Goal: Task Accomplishment & Management: Manage account settings

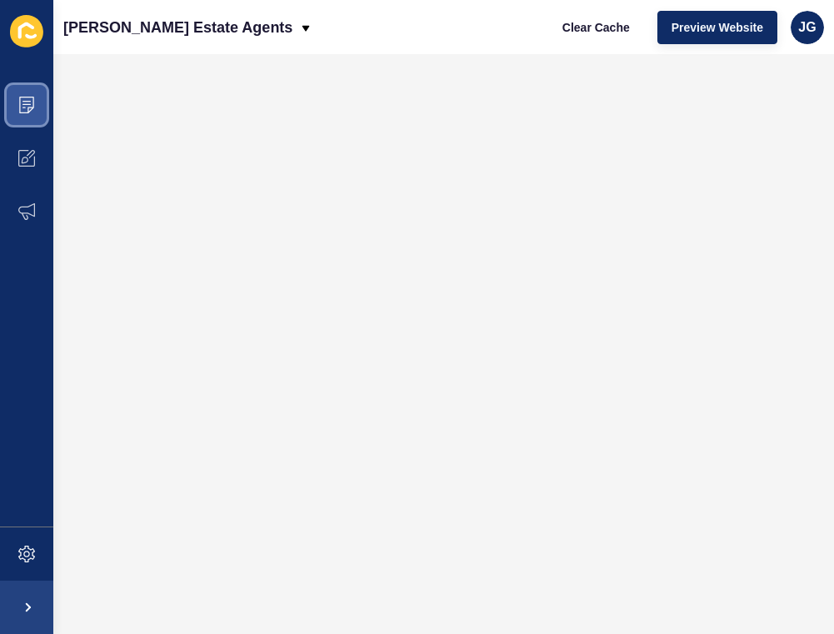
click at [30, 115] on span at bounding box center [26, 104] width 53 height 53
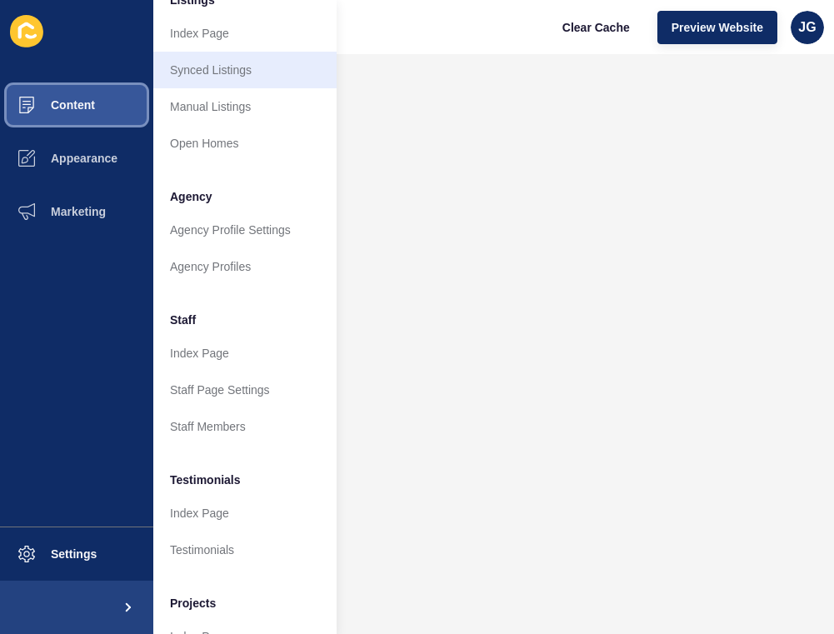
scroll to position [342, 0]
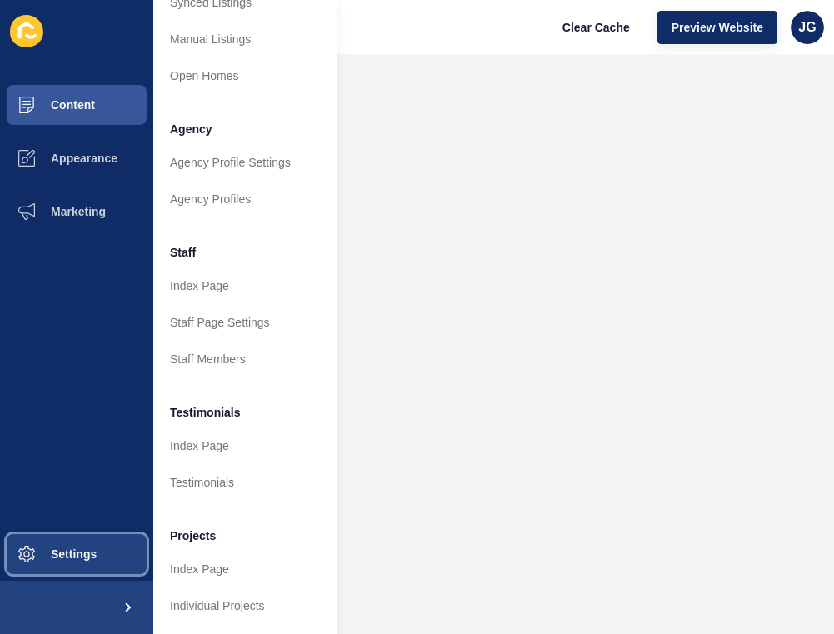
click at [102, 565] on button "Settings" at bounding box center [76, 553] width 153 height 53
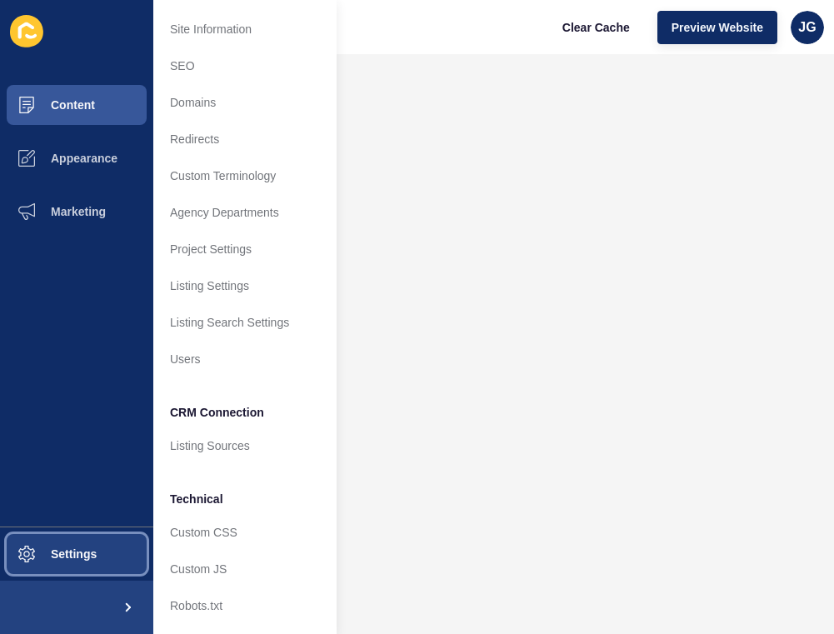
scroll to position [32, 0]
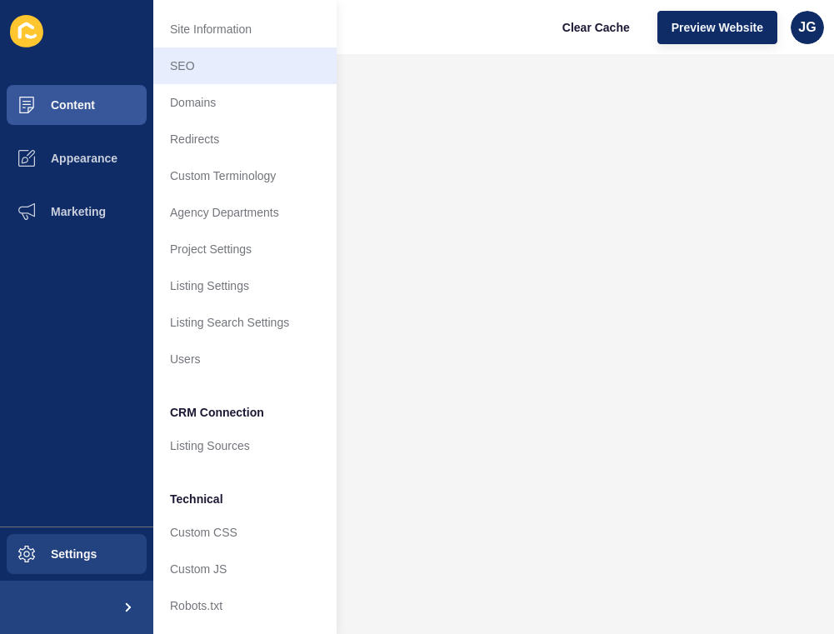
click at [237, 50] on link "SEO" at bounding box center [244, 65] width 183 height 37
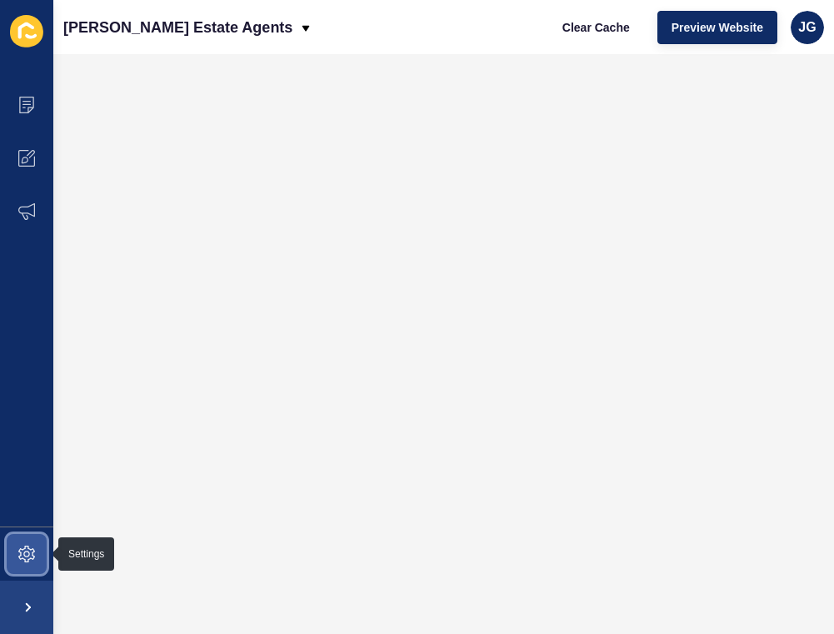
click at [20, 559] on icon at bounding box center [26, 553] width 17 height 17
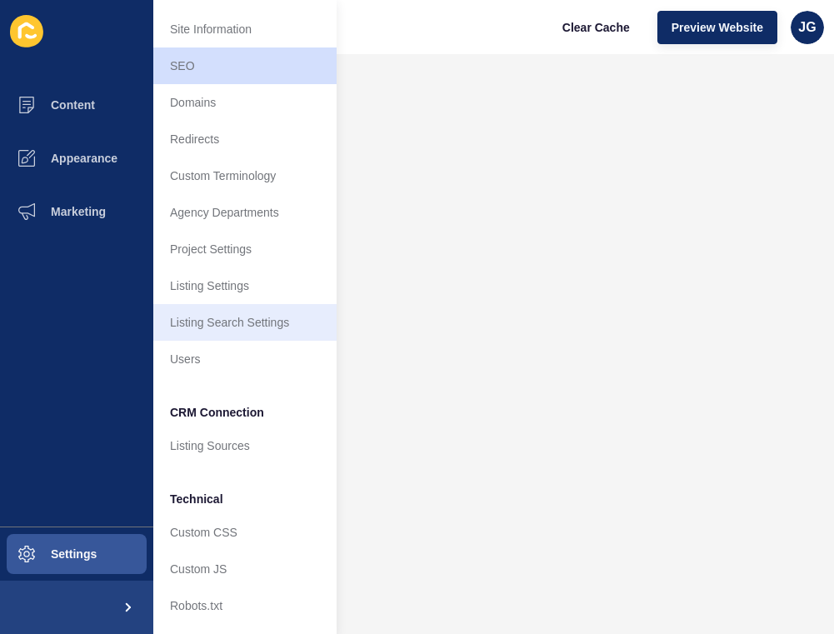
click at [230, 330] on link "Listing Search Settings" at bounding box center [244, 322] width 183 height 37
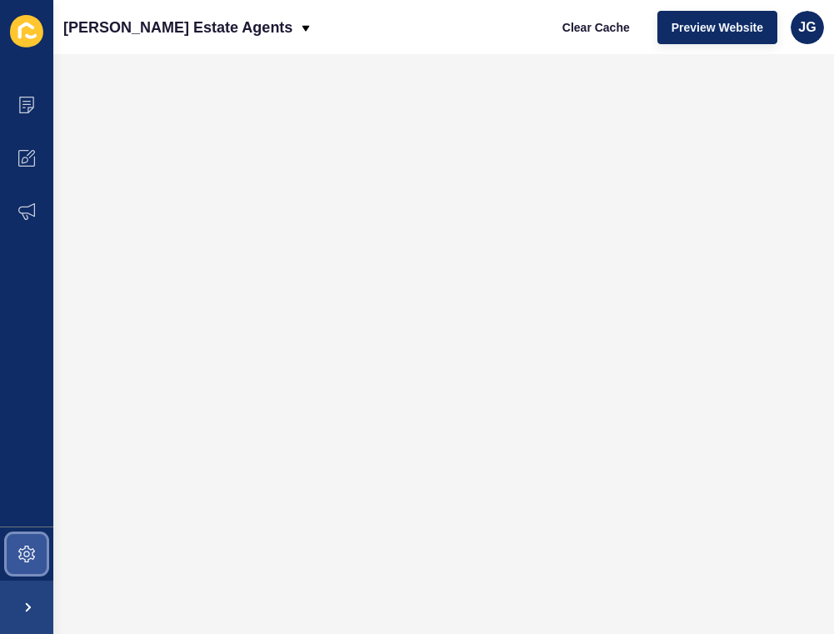
click at [28, 559] on icon at bounding box center [26, 553] width 17 height 17
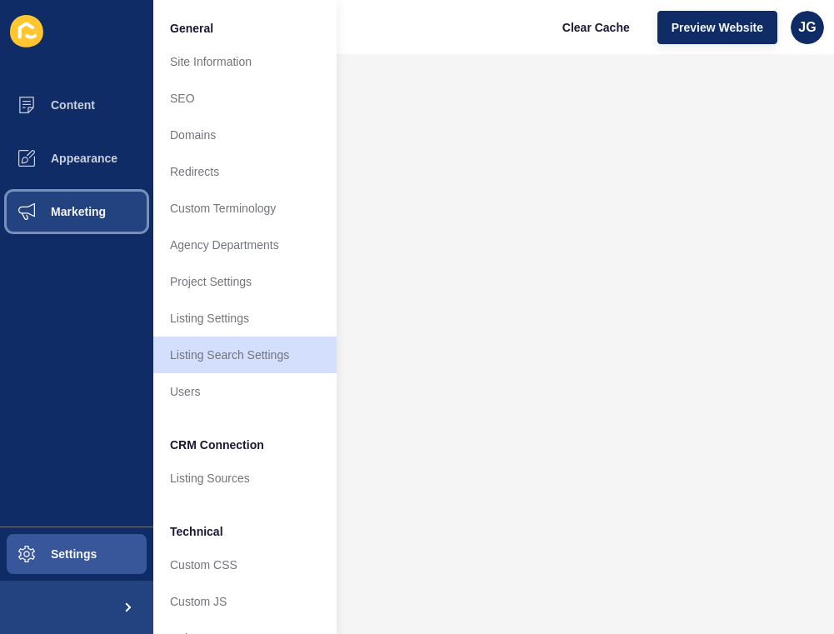
click at [106, 207] on span "Marketing" at bounding box center [52, 211] width 108 height 13
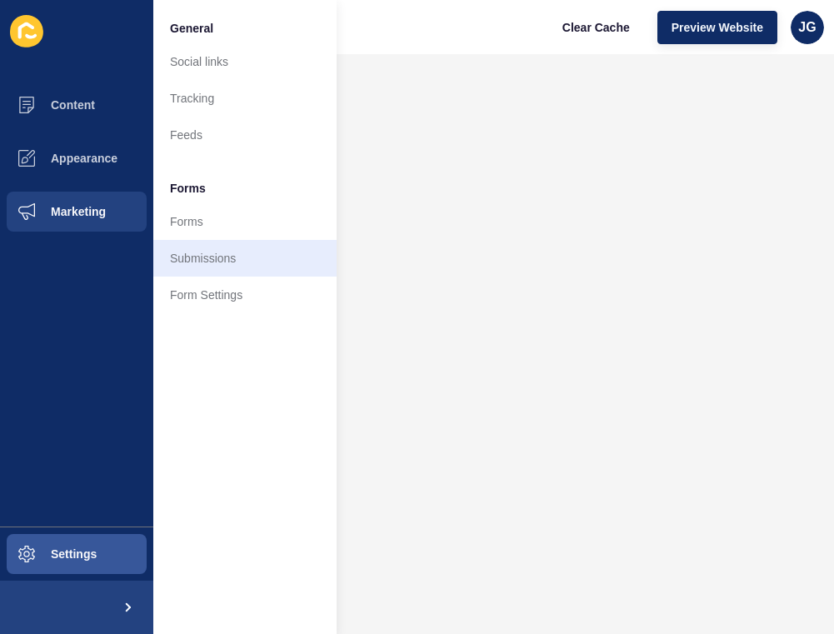
click at [244, 256] on link "Submissions" at bounding box center [244, 258] width 183 height 37
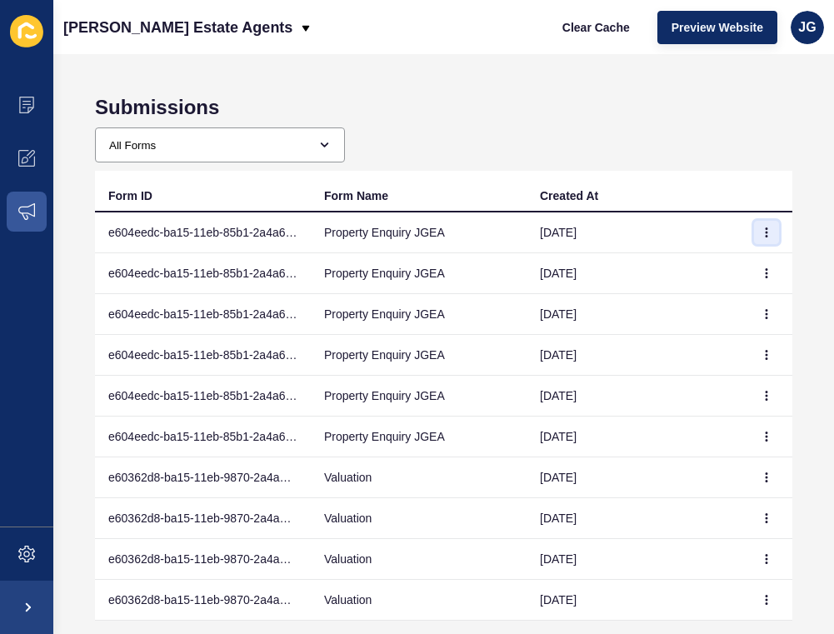
click at [775, 223] on button "button" at bounding box center [766, 232] width 25 height 23
click at [705, 280] on link "View" at bounding box center [720, 265] width 117 height 37
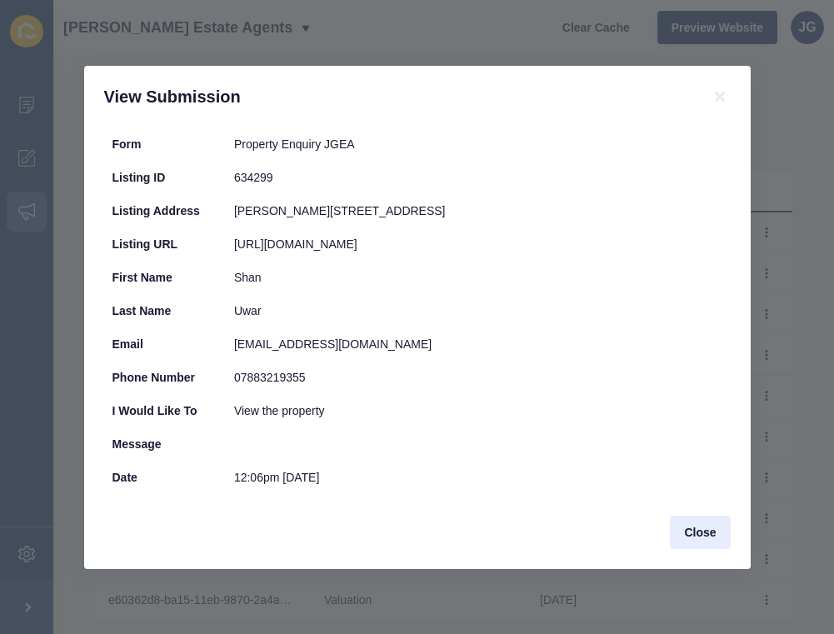
click at [698, 525] on span "Close" at bounding box center [700, 532] width 32 height 17
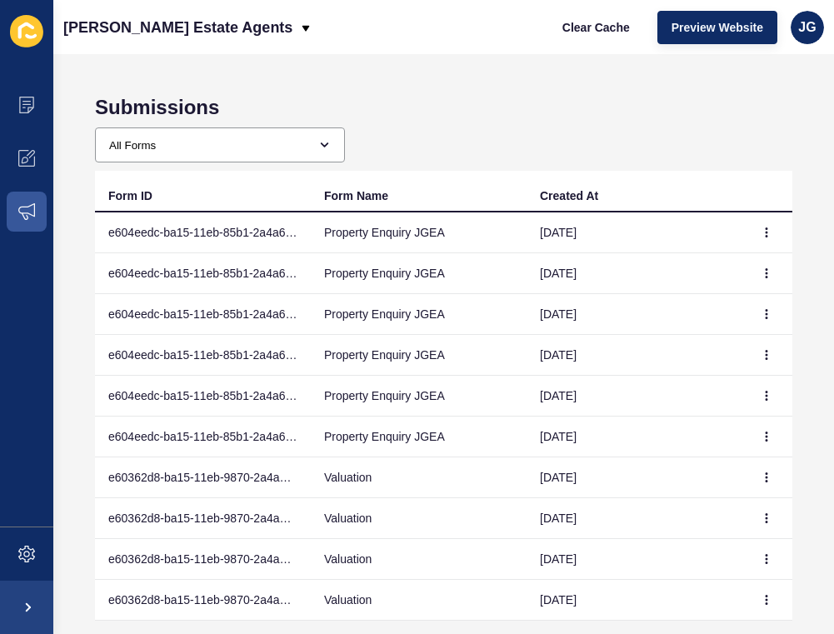
click at [763, 257] on td at bounding box center [767, 273] width 50 height 41
click at [766, 266] on button "button" at bounding box center [766, 272] width 25 height 23
click at [722, 301] on link "View" at bounding box center [720, 306] width 117 height 37
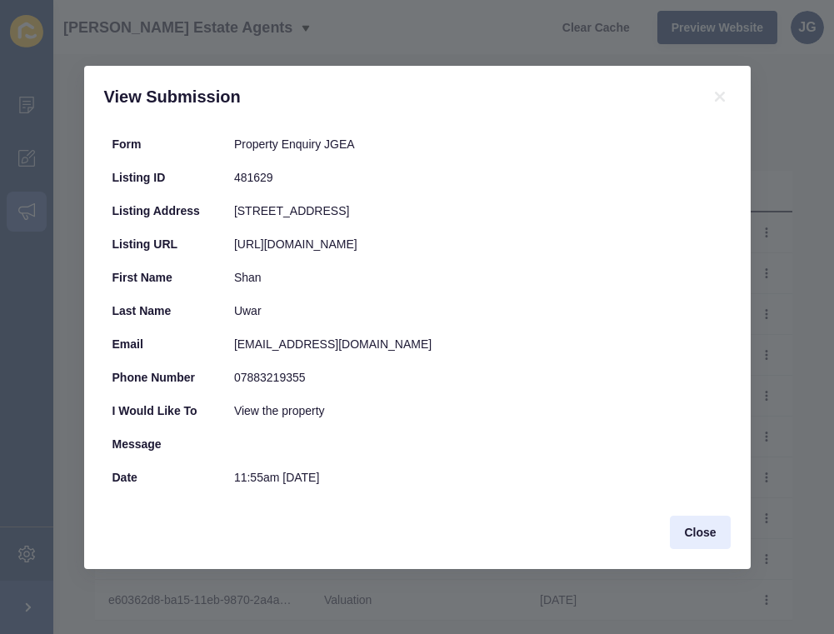
click at [706, 535] on span "Close" at bounding box center [700, 532] width 32 height 17
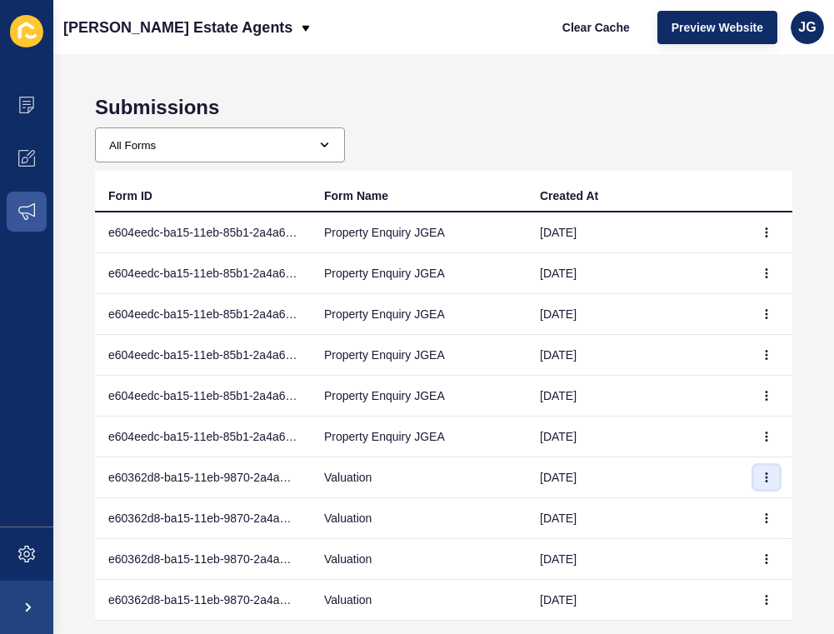
click at [766, 473] on icon "button" at bounding box center [766, 477] width 1 height 8
click at [733, 506] on link "View" at bounding box center [720, 510] width 117 height 37
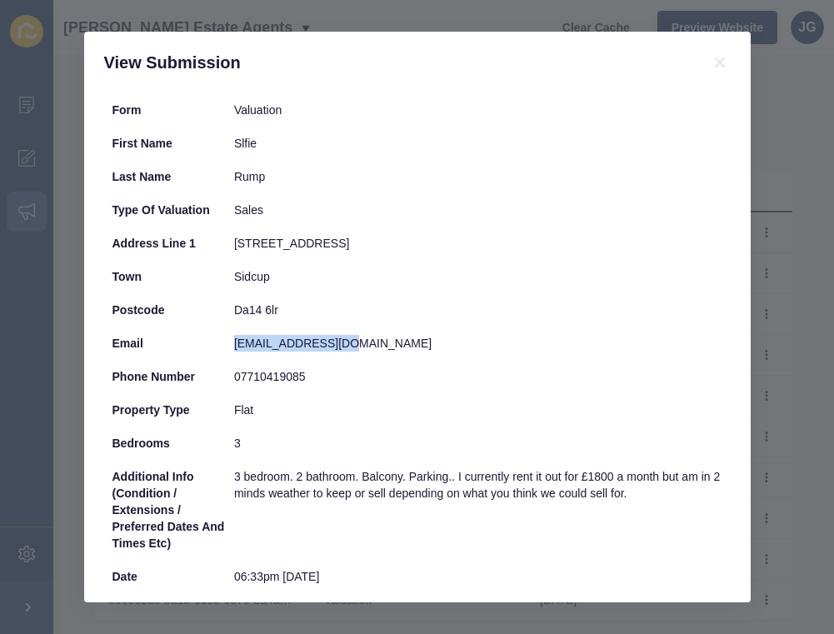
drag, startPoint x: 236, startPoint y: 343, endPoint x: 347, endPoint y: 343, distance: 111.6
click at [347, 343] on div "[EMAIL_ADDRESS][DOMAIN_NAME]" at bounding box center [478, 343] width 488 height 17
copy div "[EMAIL_ADDRESS][DOMAIN_NAME]"
click at [721, 71] on icon at bounding box center [720, 62] width 20 height 20
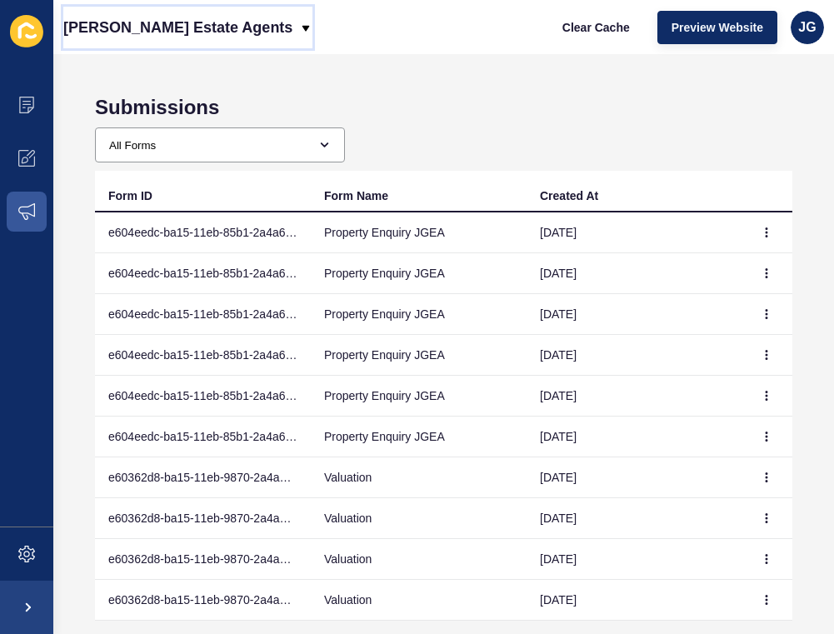
click at [259, 22] on p "[PERSON_NAME] Estate Agents" at bounding box center [177, 28] width 229 height 42
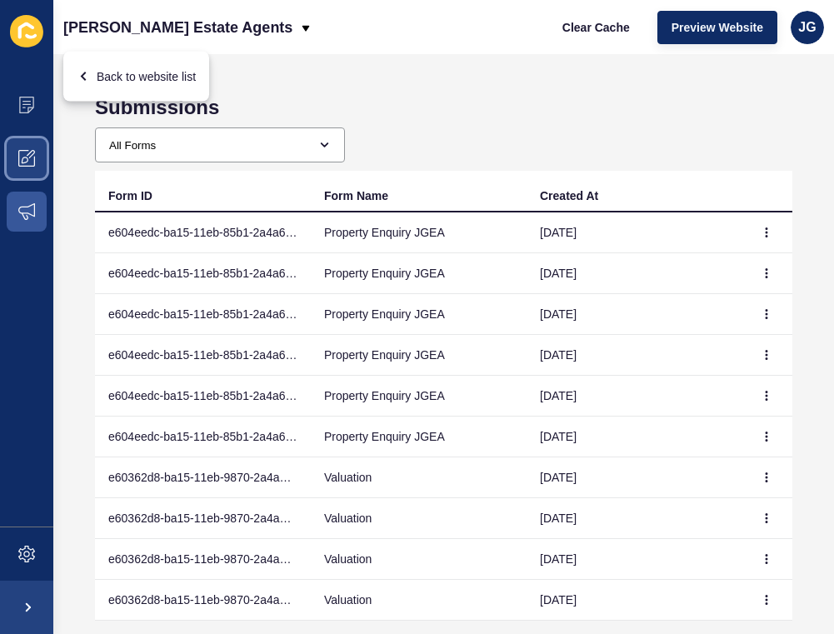
click at [41, 177] on span at bounding box center [26, 158] width 53 height 53
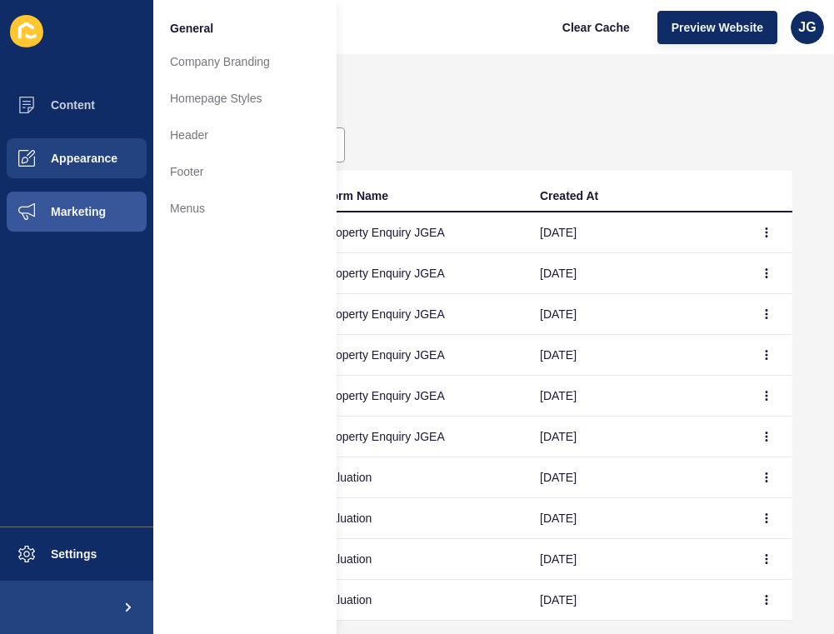
click at [87, 589] on button at bounding box center [76, 606] width 153 height 53
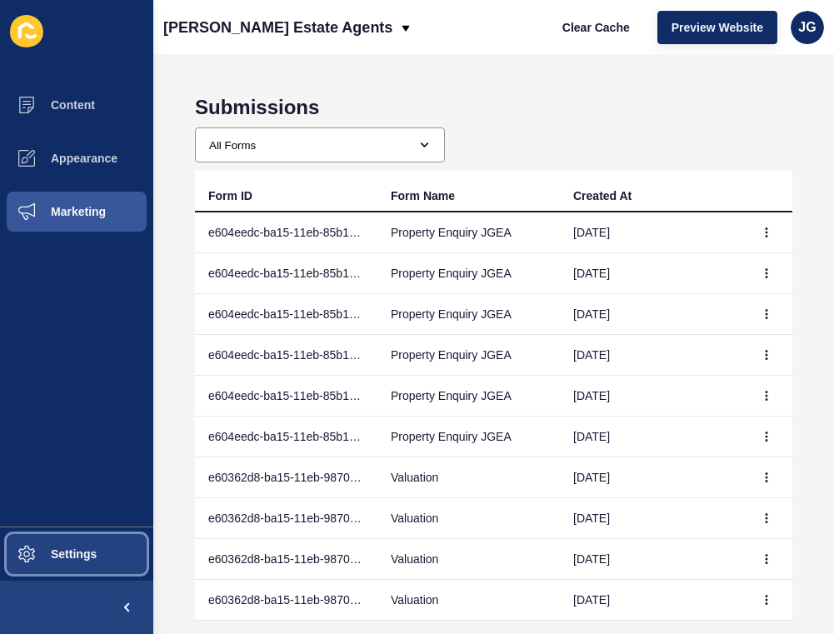
click at [67, 568] on button "Settings" at bounding box center [76, 553] width 153 height 53
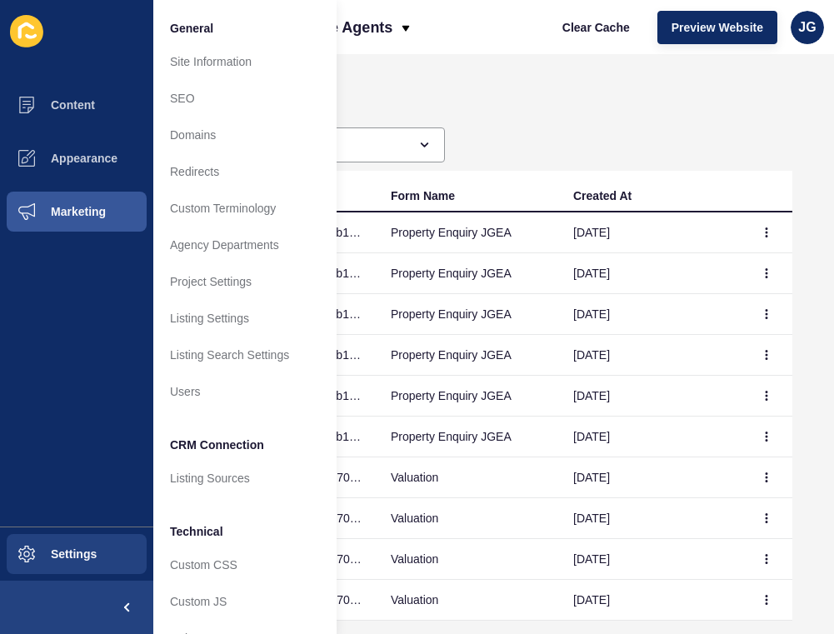
click at [117, 51] on li at bounding box center [76, 31] width 153 height 53
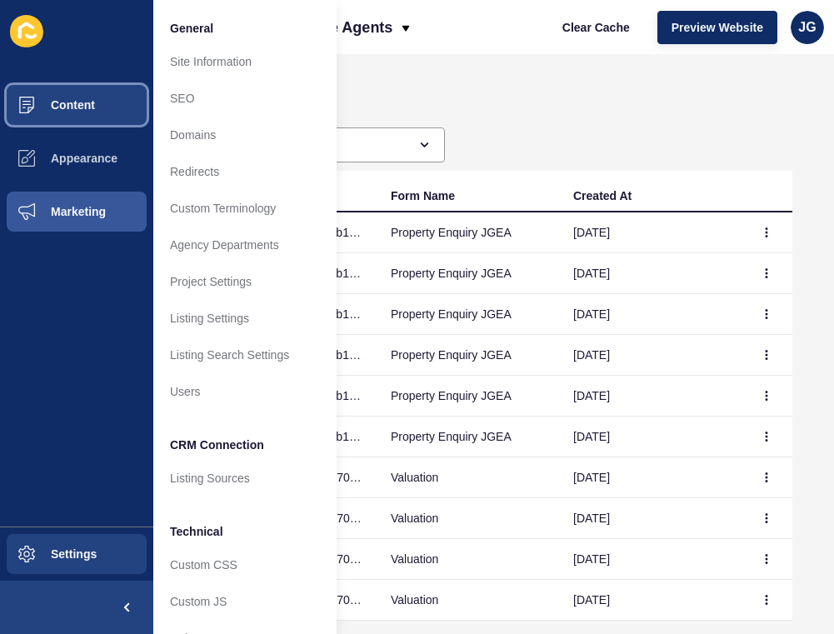
click at [99, 91] on button "Content" at bounding box center [76, 104] width 153 height 53
